Goal: Obtain resource: Download file/media

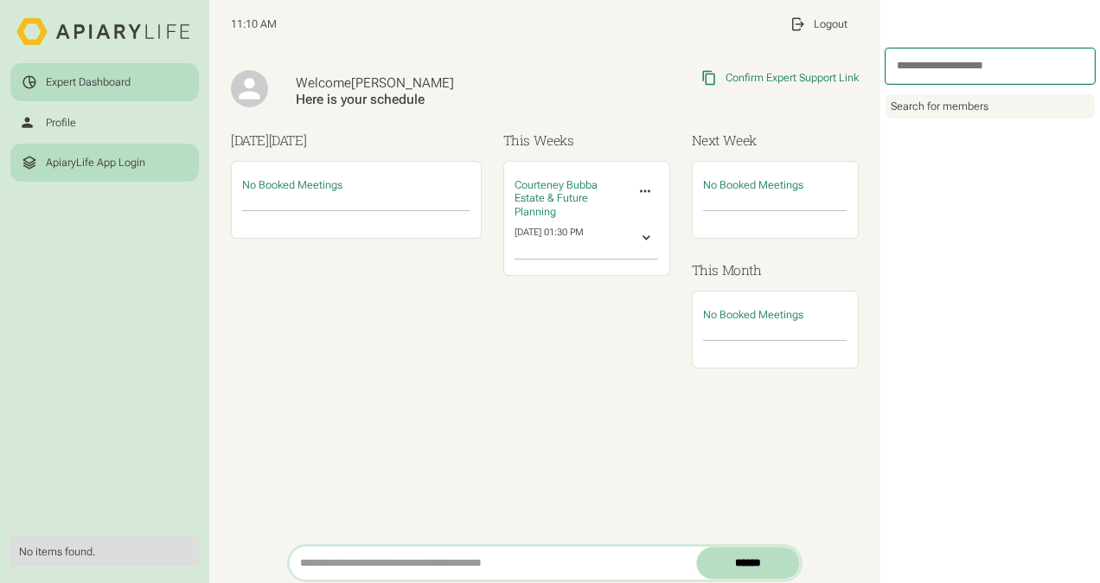
click at [106, 161] on div "ApiaryLife App Login" at bounding box center [95, 163] width 99 height 14
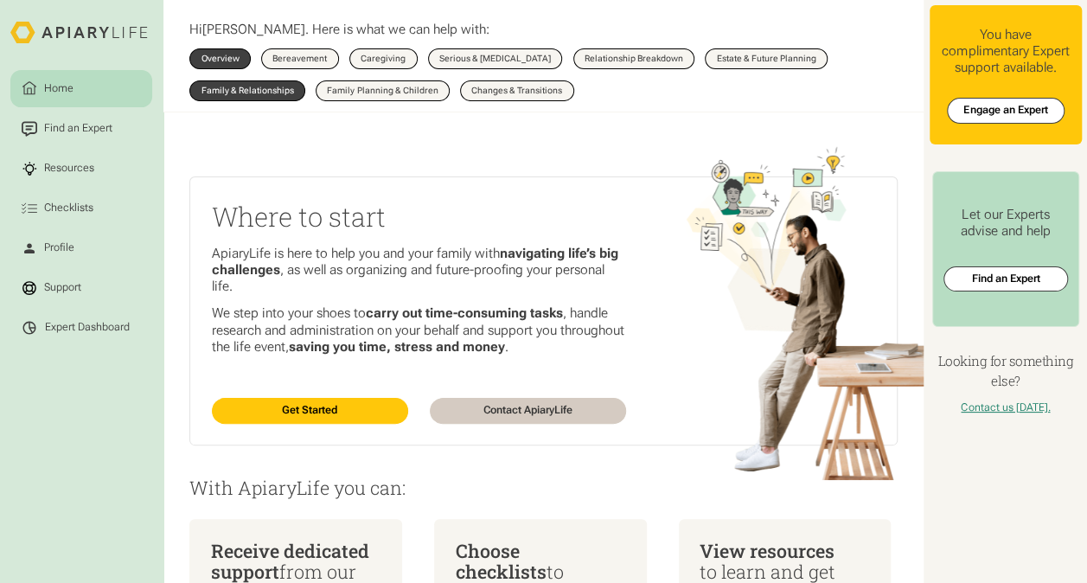
click at [238, 86] on div "Family & Relationships" at bounding box center [248, 90] width 93 height 9
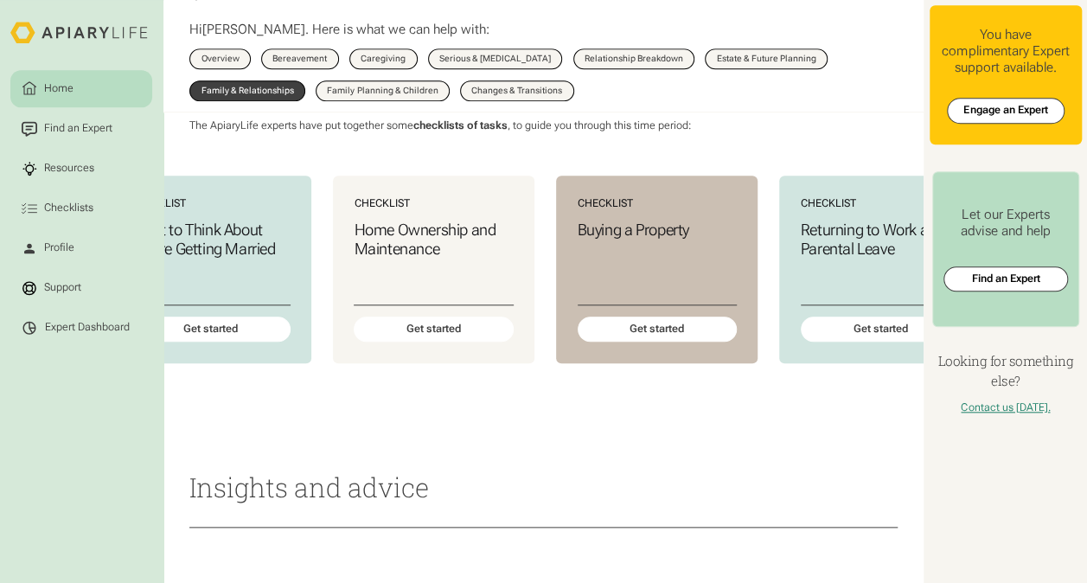
scroll to position [0, 911]
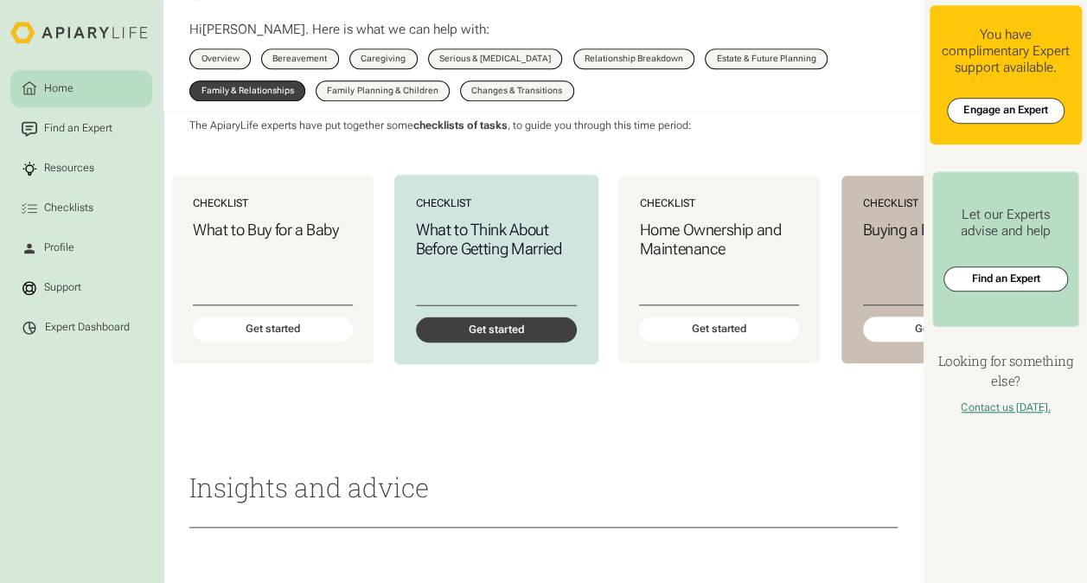
click at [551, 342] on div "Get started" at bounding box center [495, 330] width 161 height 26
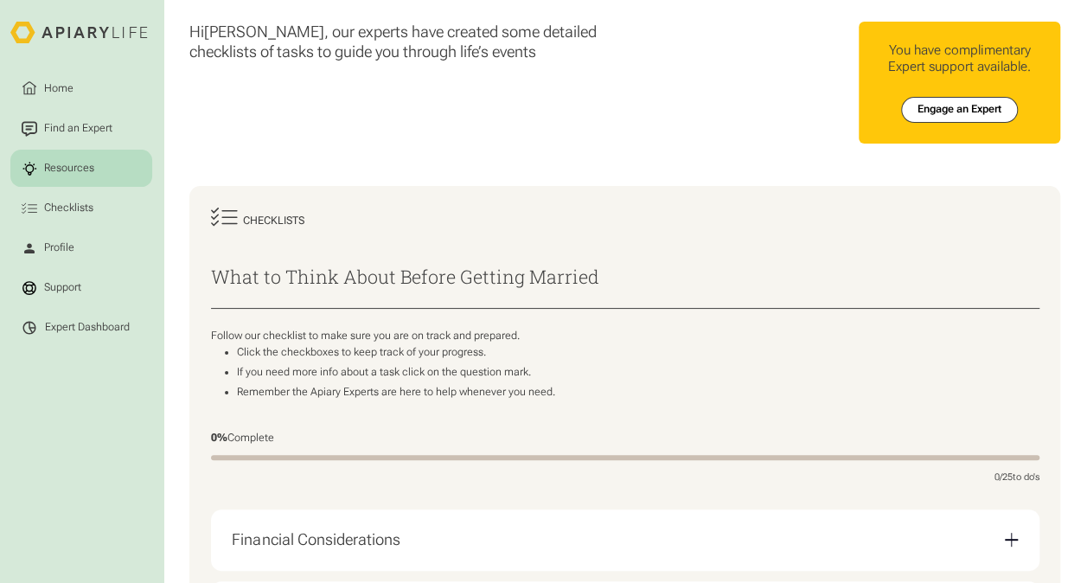
click at [106, 163] on link "Resources" at bounding box center [81, 168] width 142 height 37
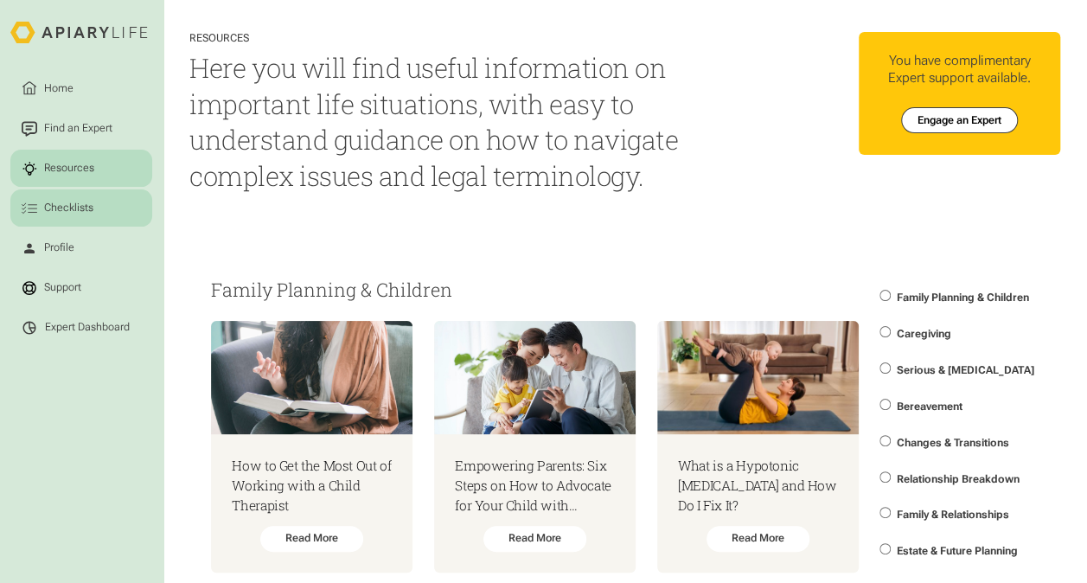
click at [51, 206] on div "Checklists" at bounding box center [69, 209] width 54 height 16
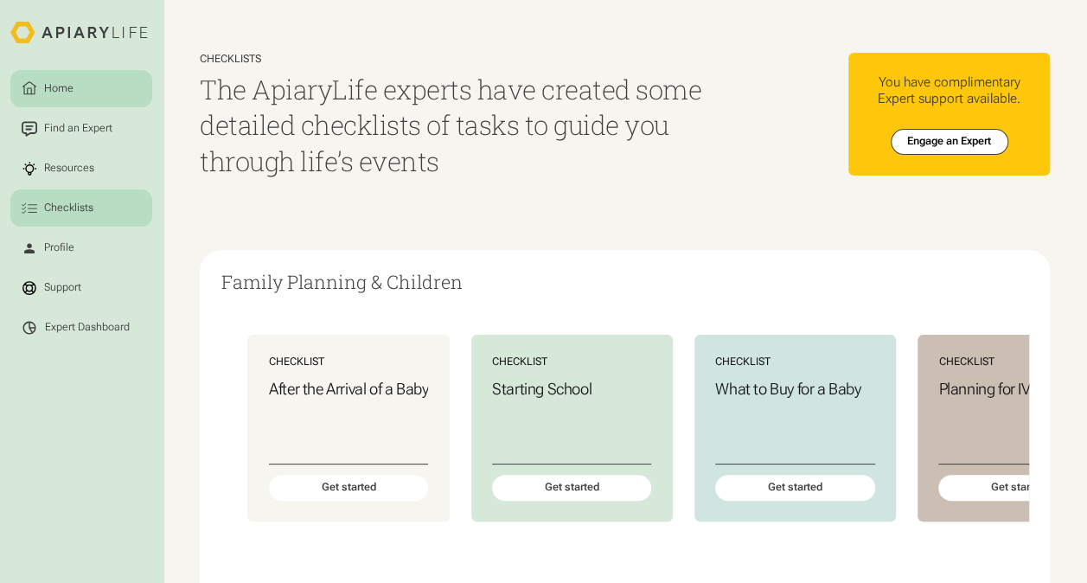
click at [62, 88] on div "Home" at bounding box center [59, 88] width 35 height 16
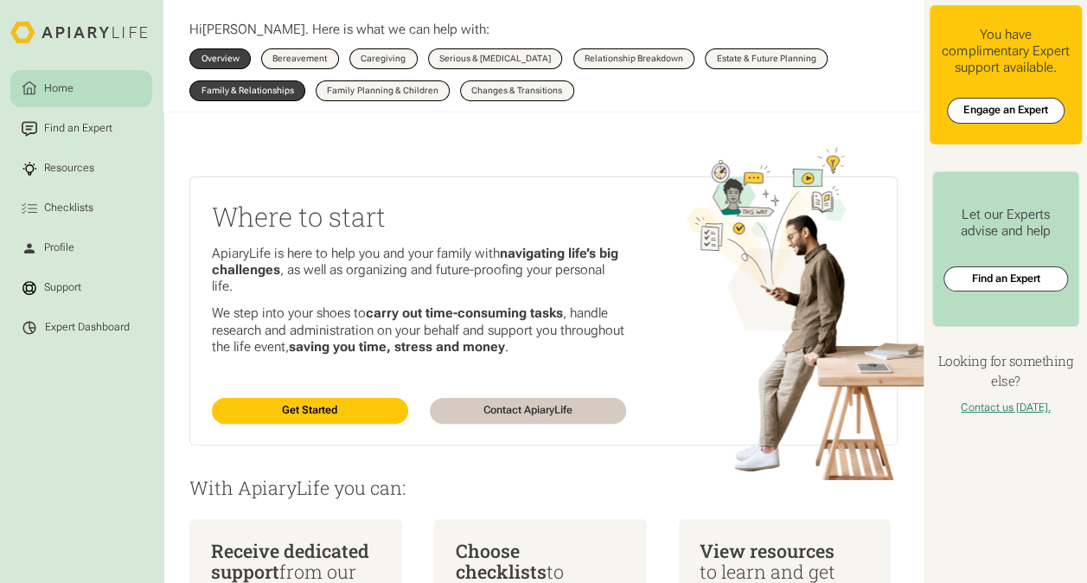
click at [232, 101] on link "Family & Relationships" at bounding box center [247, 90] width 116 height 21
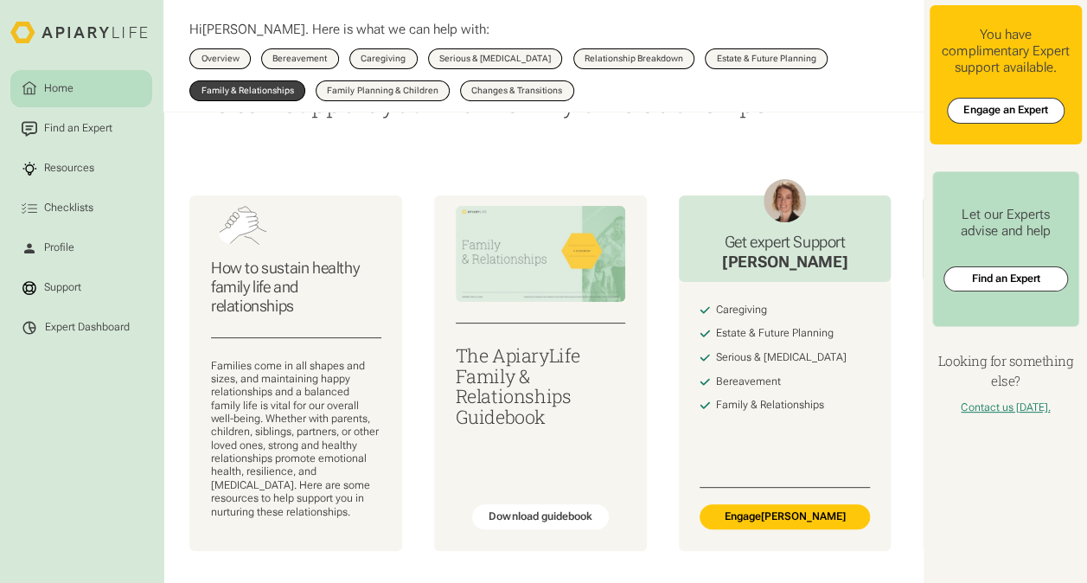
scroll to position [86, 0]
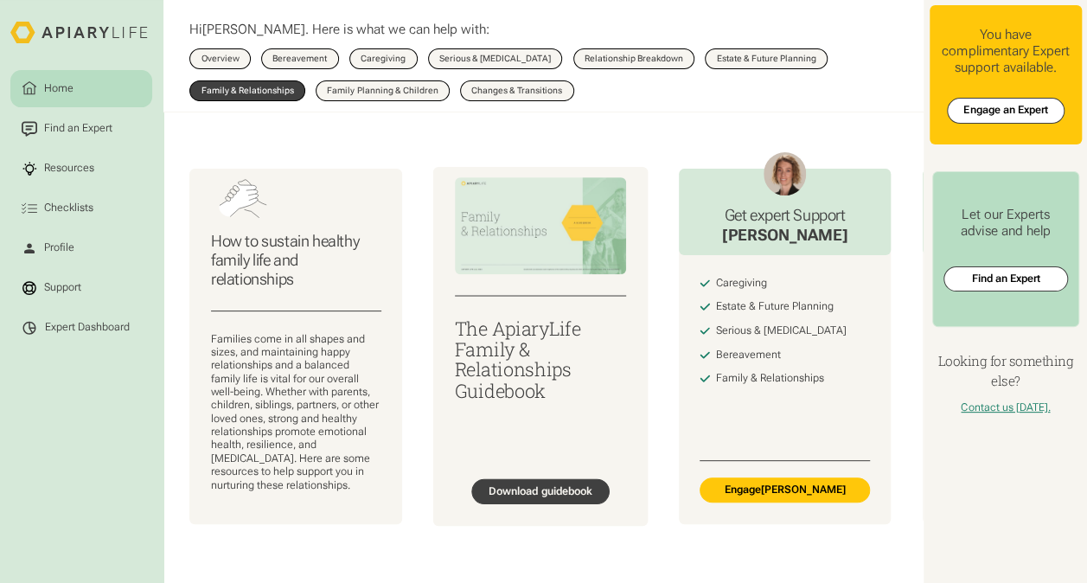
click at [576, 498] on div "Download guidebook" at bounding box center [541, 491] width 104 height 14
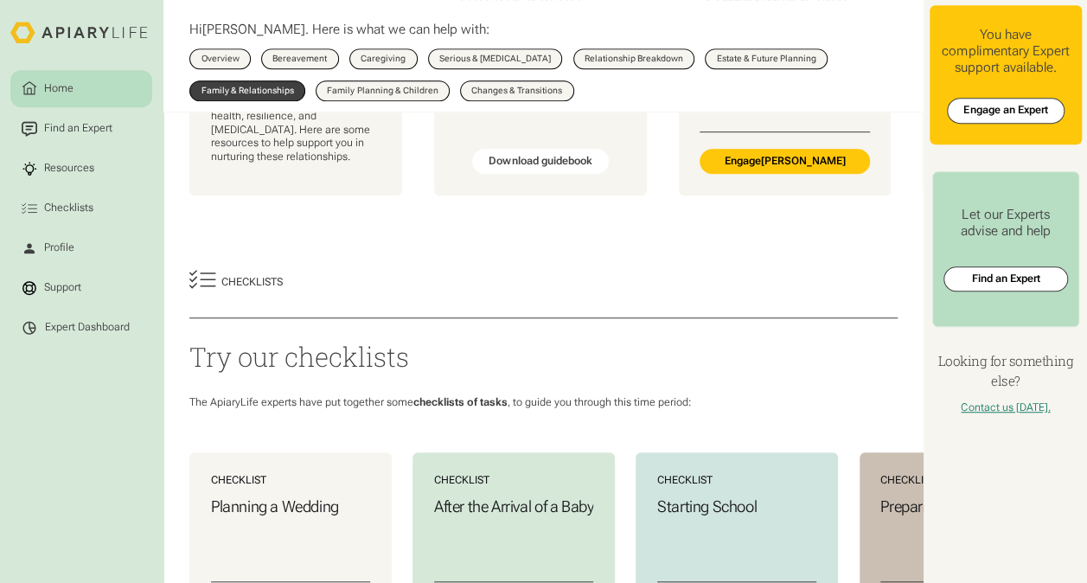
scroll to position [605, 0]
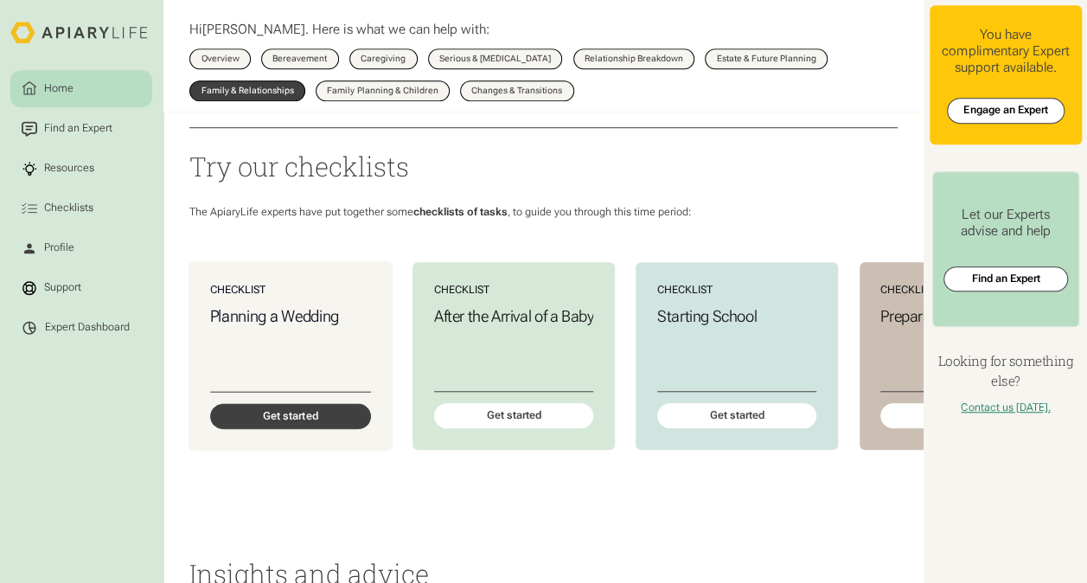
click at [348, 429] on div "Get started" at bounding box center [290, 416] width 161 height 26
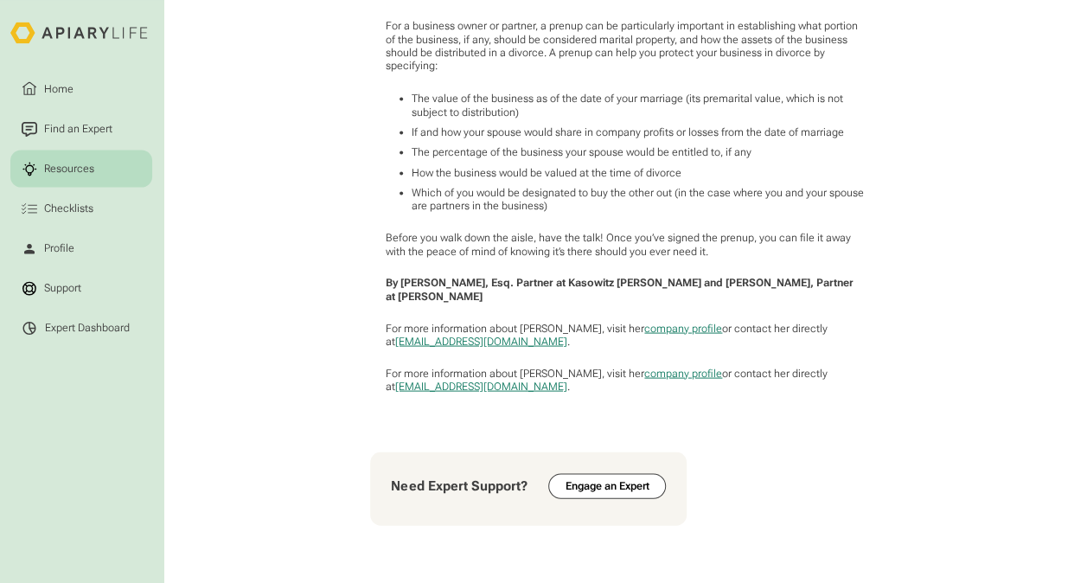
scroll to position [1557, 0]
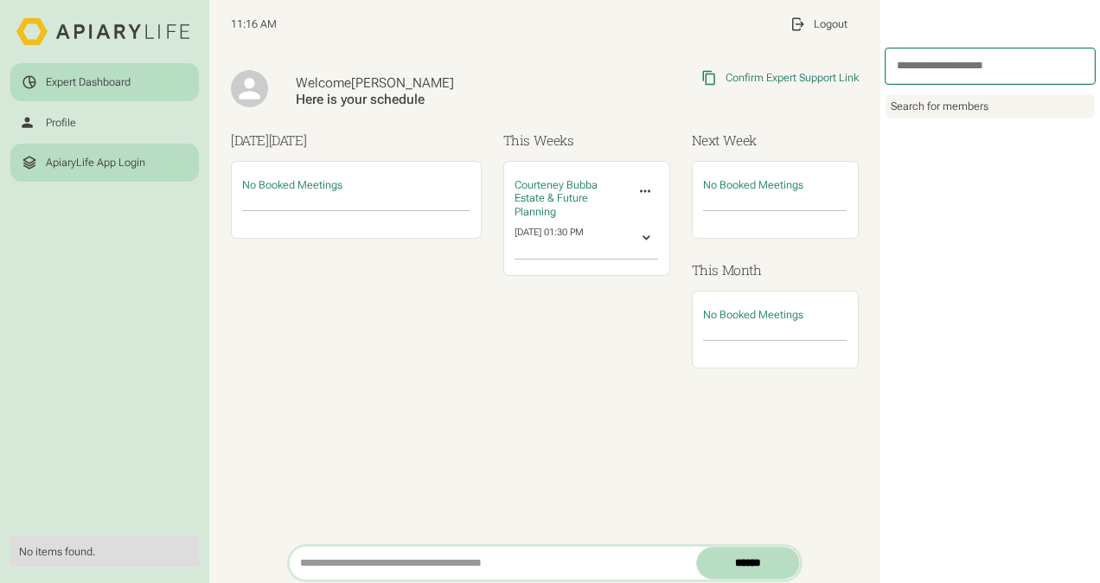
click at [69, 157] on div "ApiaryLife App Login" at bounding box center [95, 163] width 99 height 14
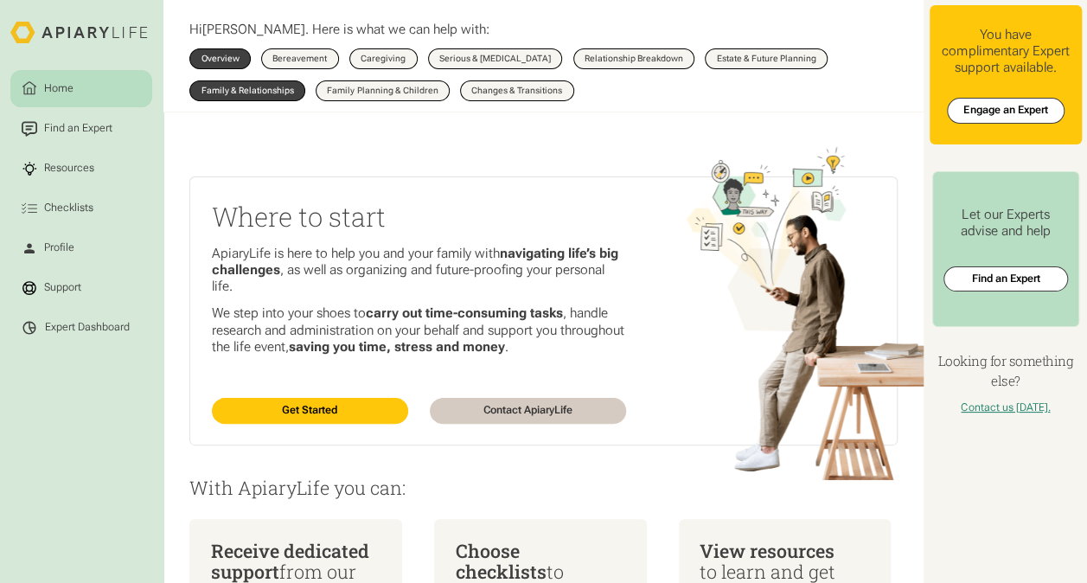
click at [275, 101] on link "Family & Relationships" at bounding box center [247, 90] width 116 height 21
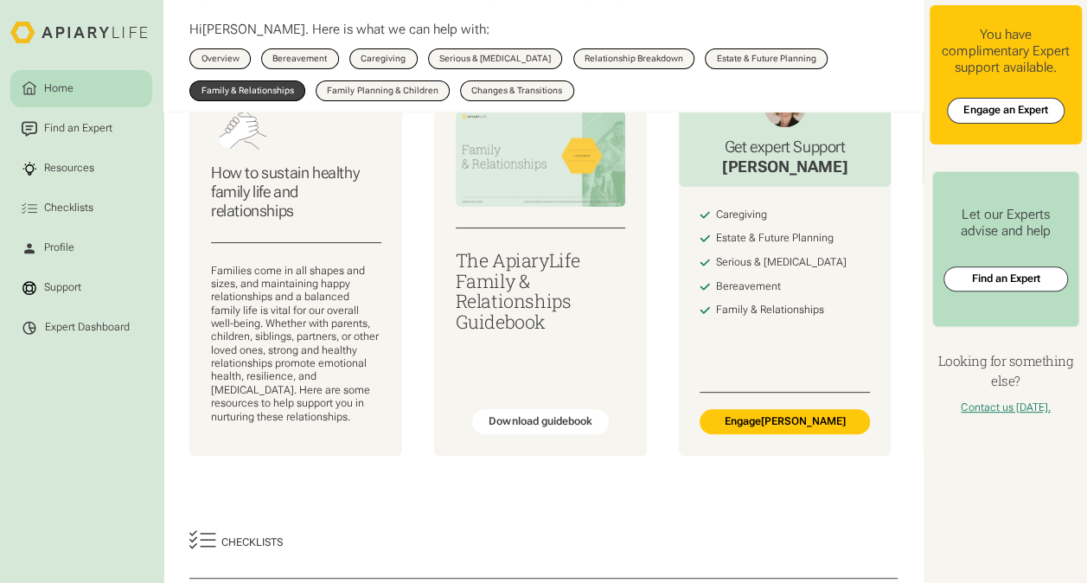
scroll to position [259, 0]
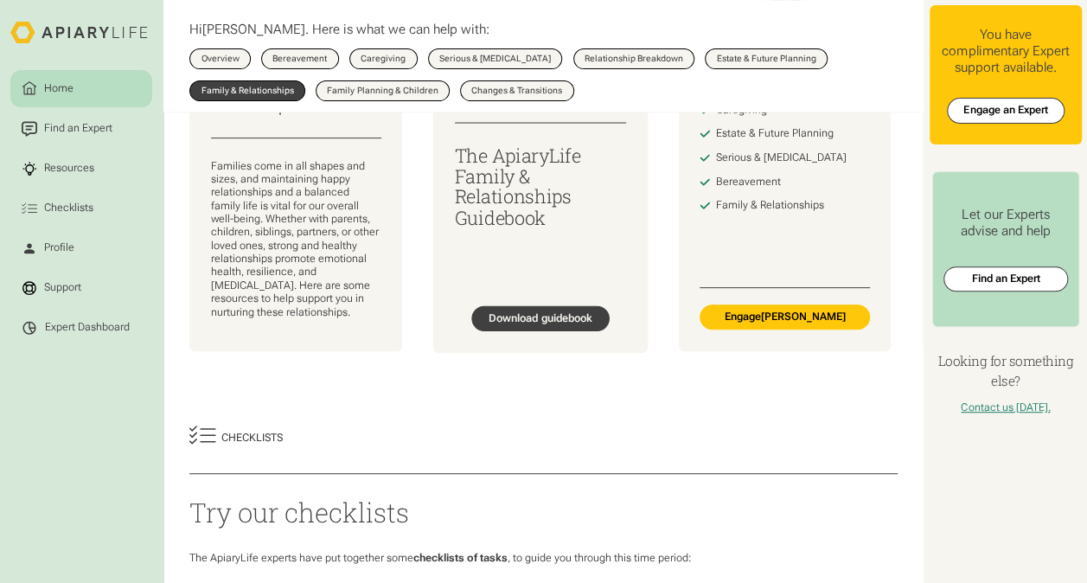
click at [532, 317] on link "Download guidebook" at bounding box center [540, 318] width 138 height 26
